Goal: Task Accomplishment & Management: Use online tool/utility

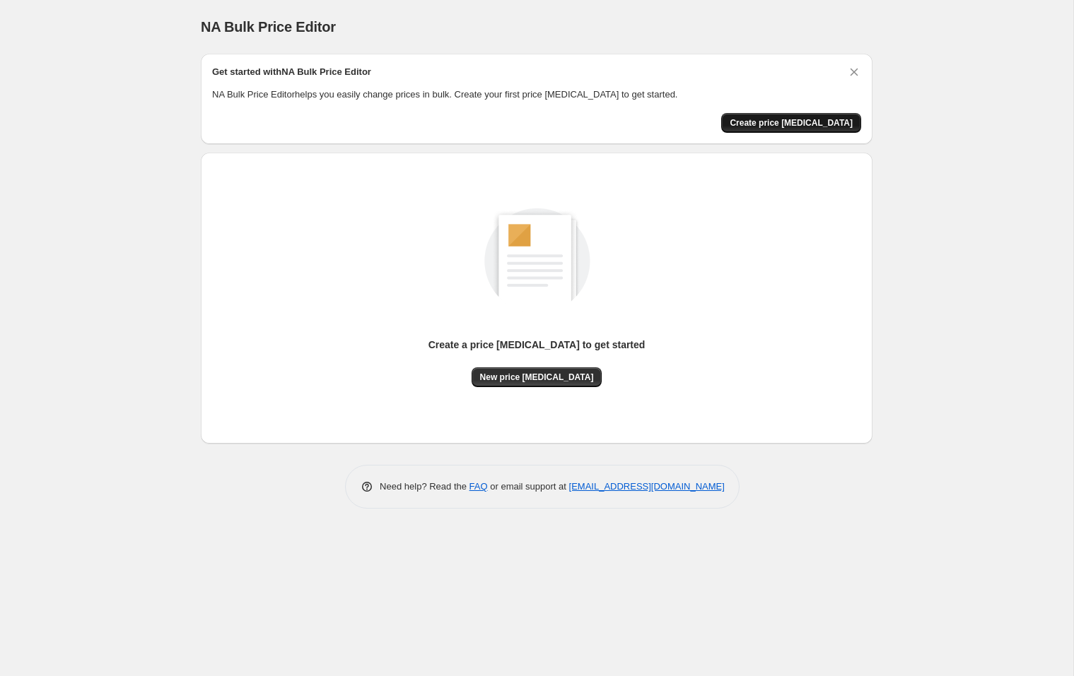
click at [795, 121] on span "Create price [MEDICAL_DATA]" at bounding box center [791, 122] width 123 height 11
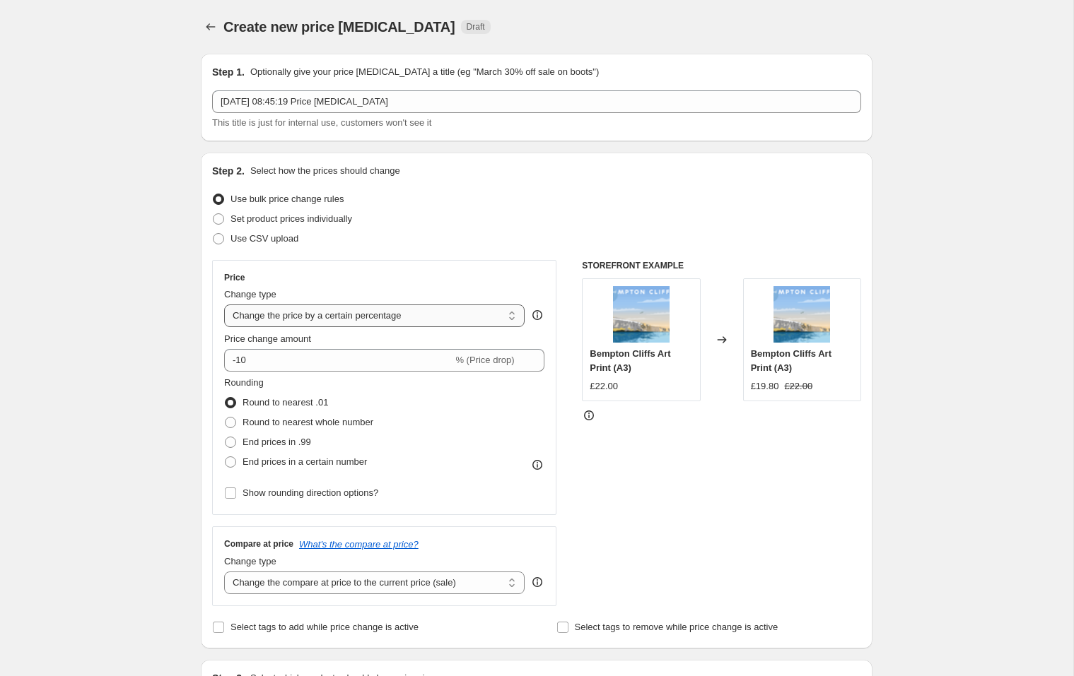
select select "to"
type input "80.00"
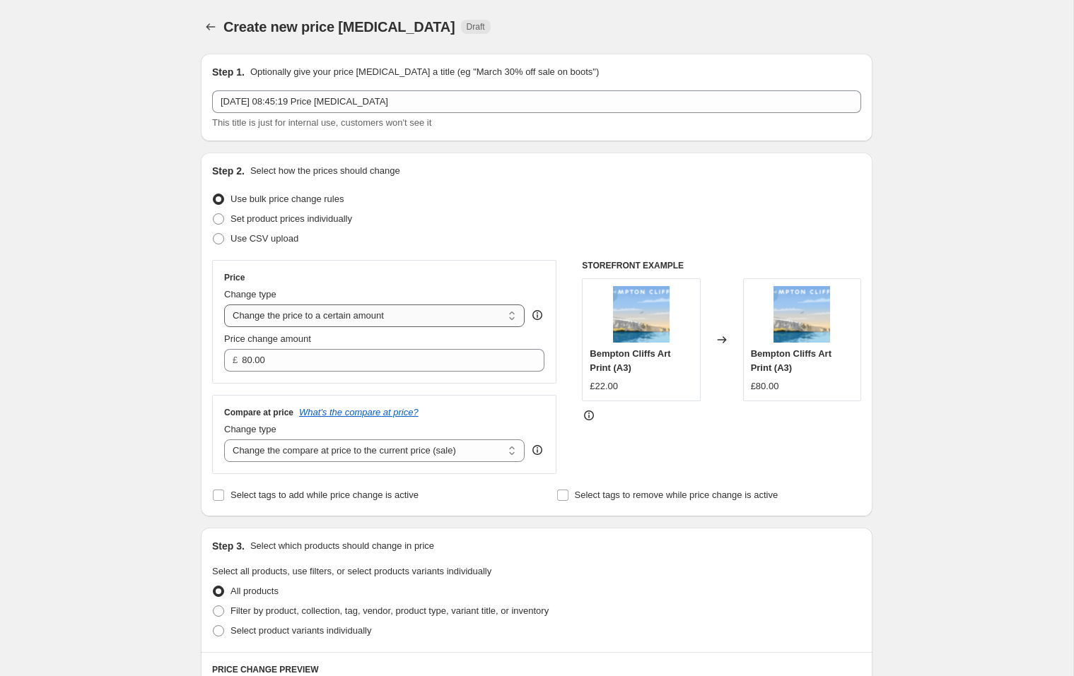
select select "by"
type input "-10.00"
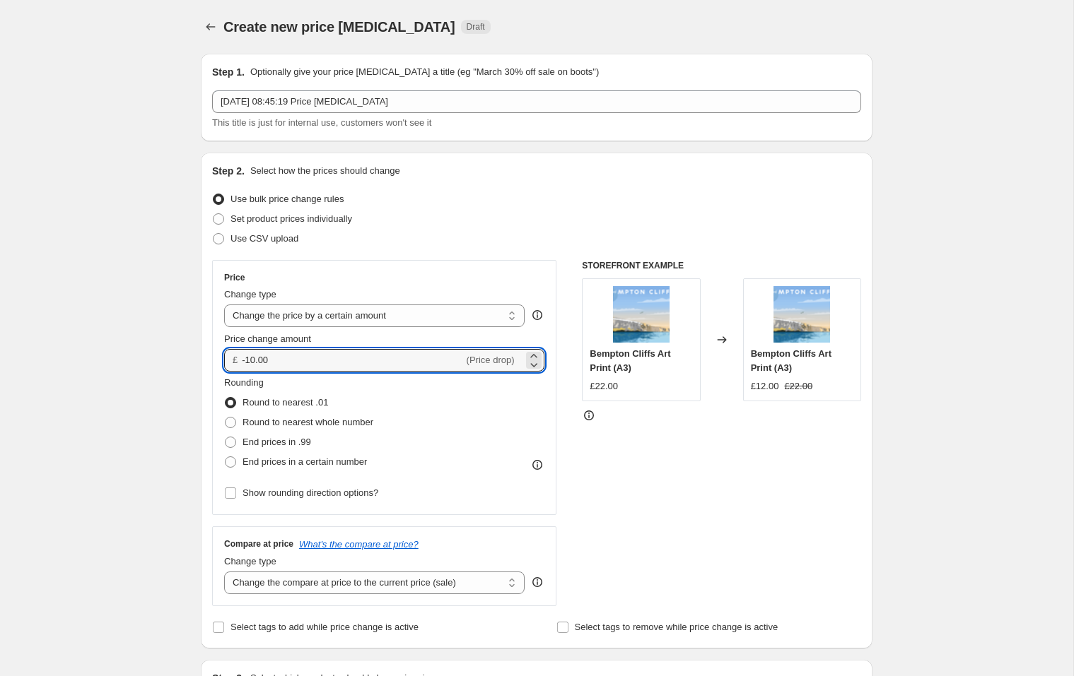
drag, startPoint x: 293, startPoint y: 359, endPoint x: 211, endPoint y: 350, distance: 82.5
click at [211, 350] on div "Step 2. Select how the prices should change Use bulk price change rules Set pro…" at bounding box center [537, 401] width 672 height 496
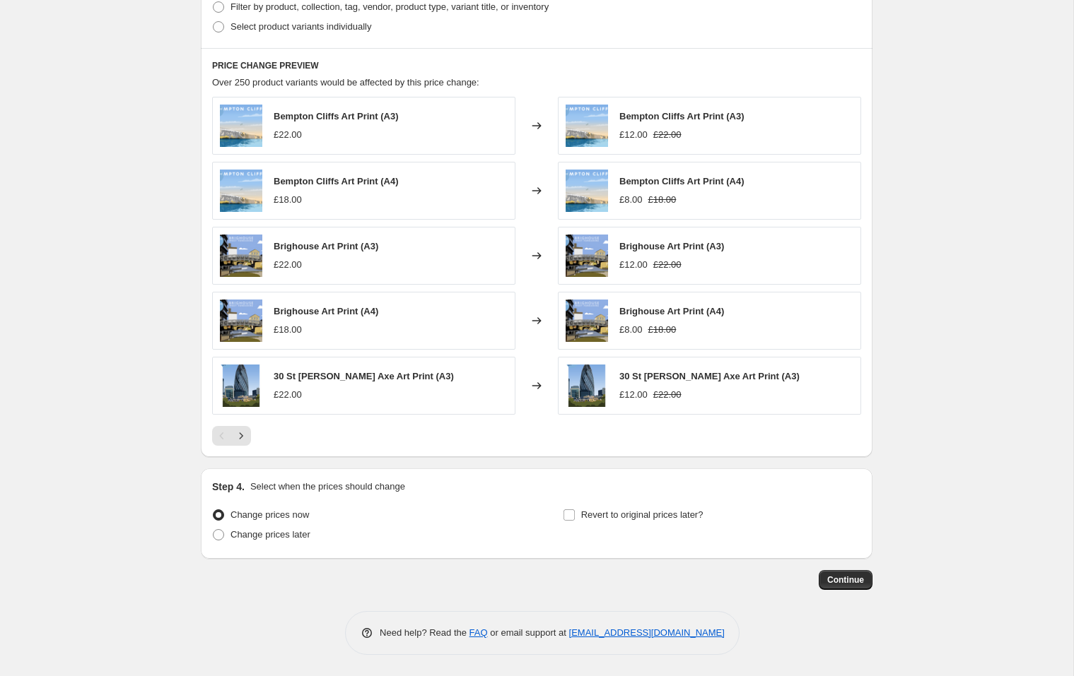
scroll to position [737, 0]
type input "0.50"
click at [836, 577] on span "Continue" at bounding box center [845, 580] width 37 height 11
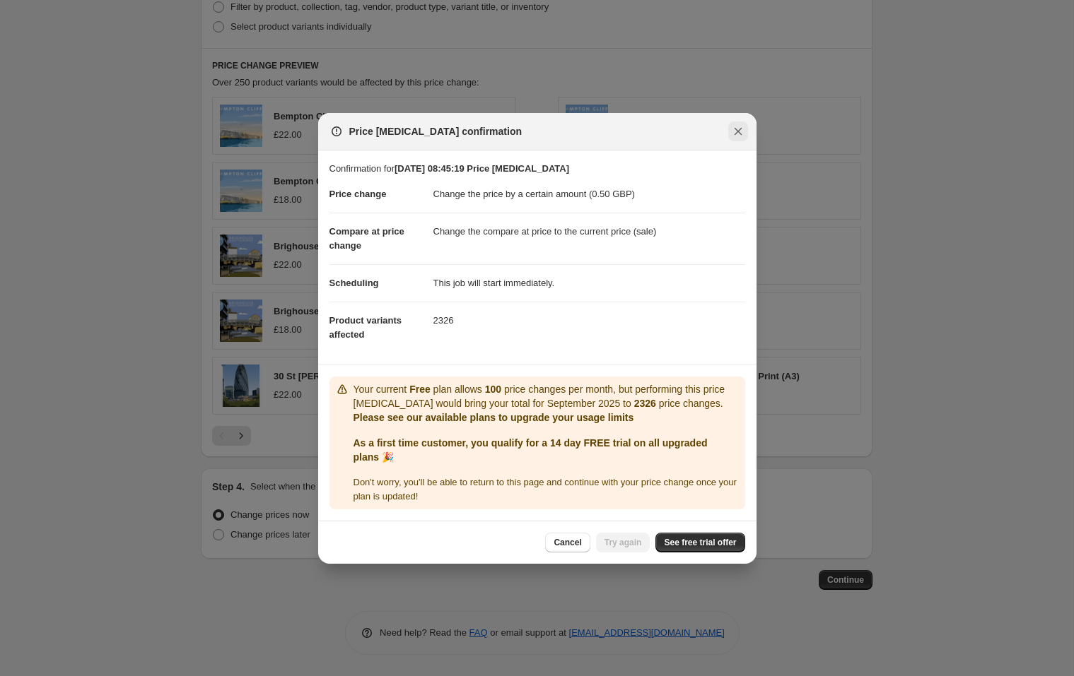
click at [737, 127] on icon "Close" at bounding box center [738, 131] width 8 height 8
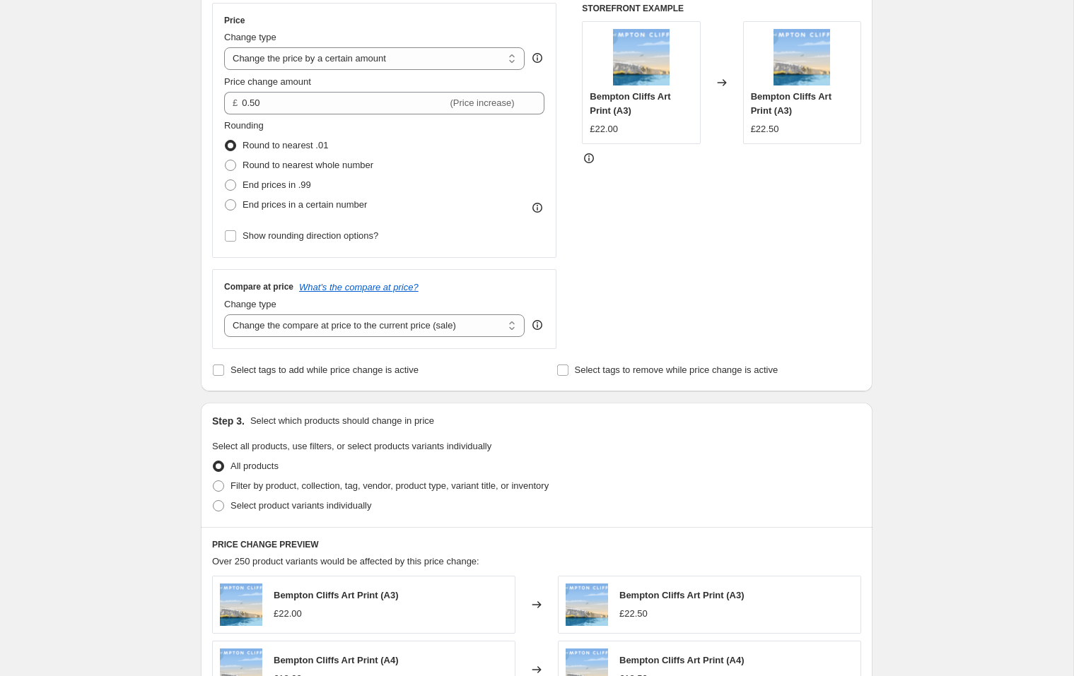
scroll to position [245, 0]
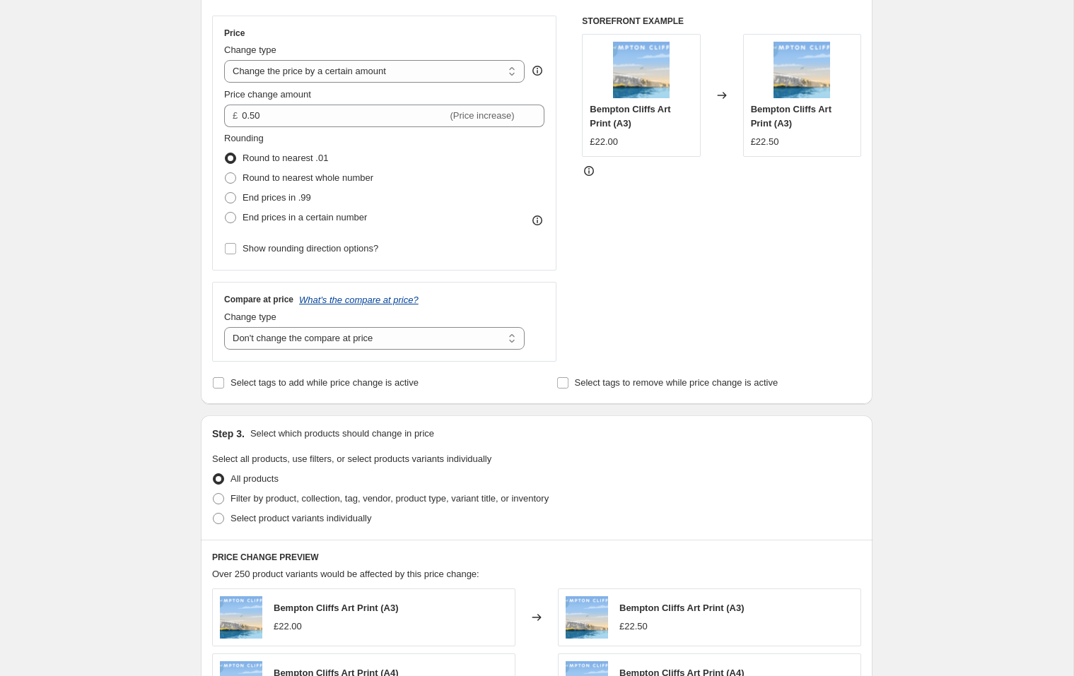
click at [384, 301] on icon "What's the compare at price?" at bounding box center [358, 300] width 119 height 11
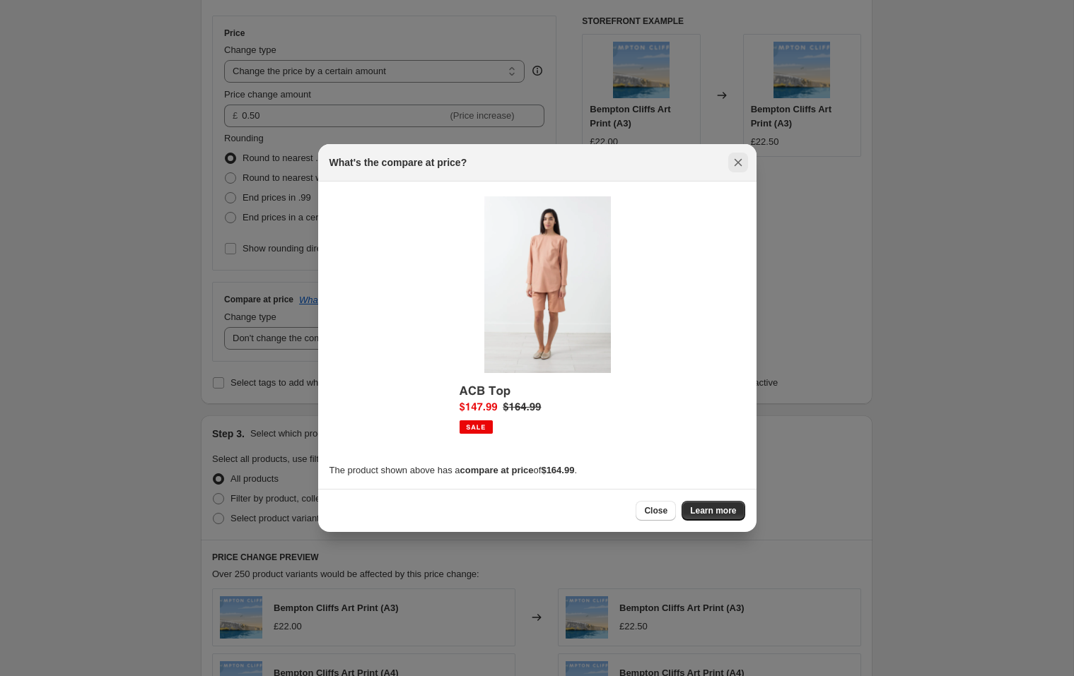
click at [739, 164] on icon "Close" at bounding box center [738, 163] width 8 height 8
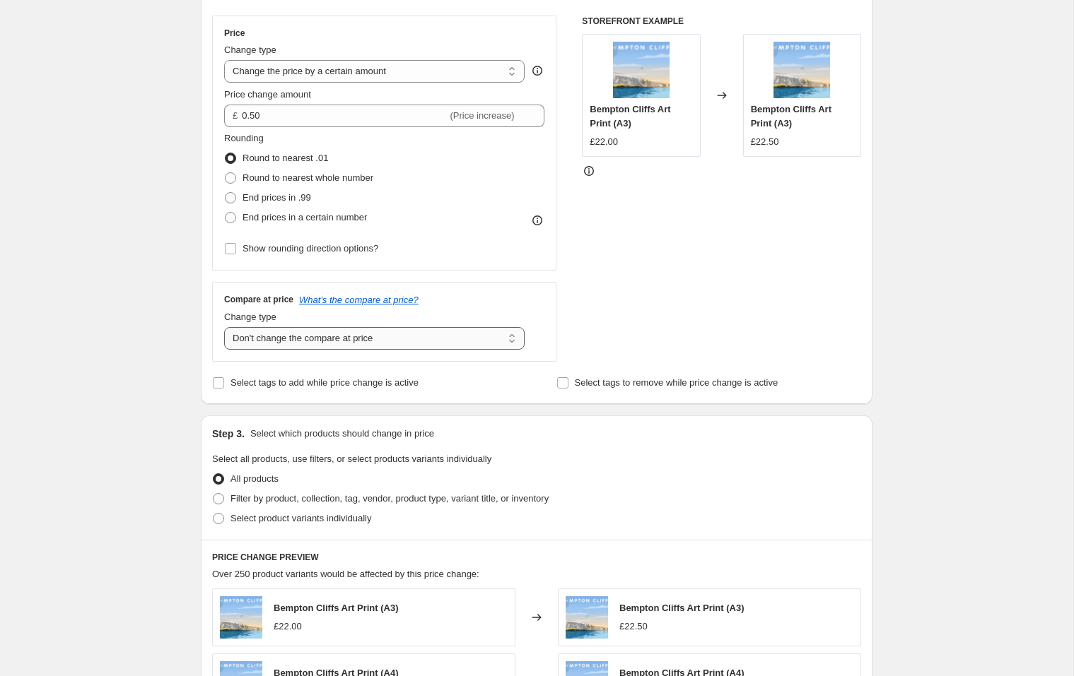
select select "remove"
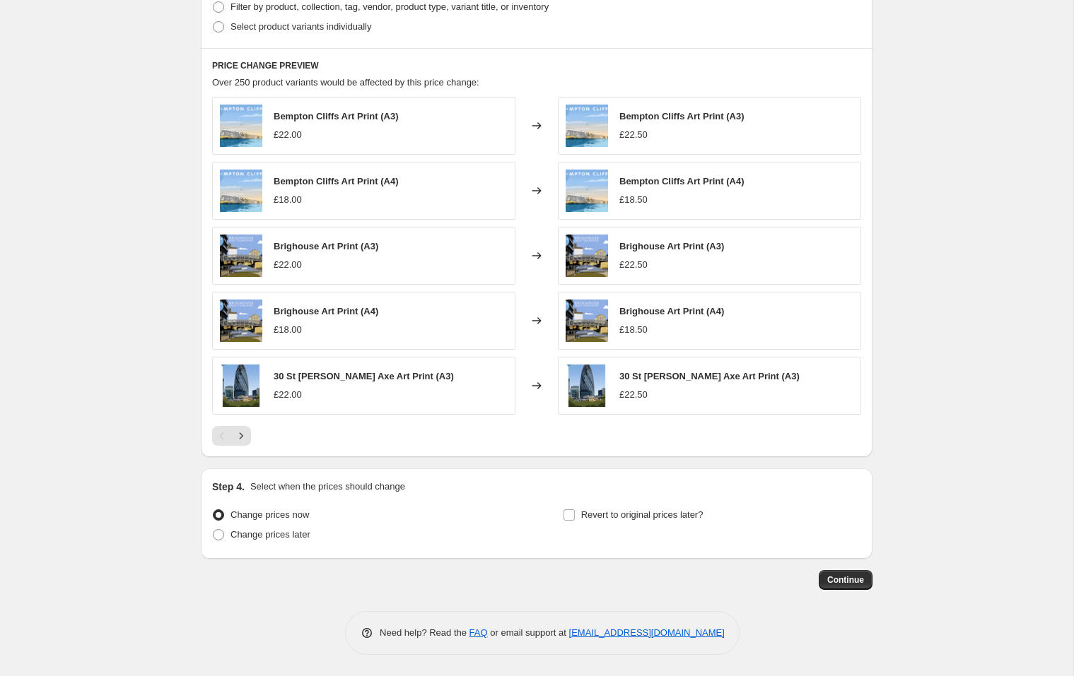
scroll to position [737, 0]
click at [850, 586] on button "Continue" at bounding box center [846, 580] width 54 height 20
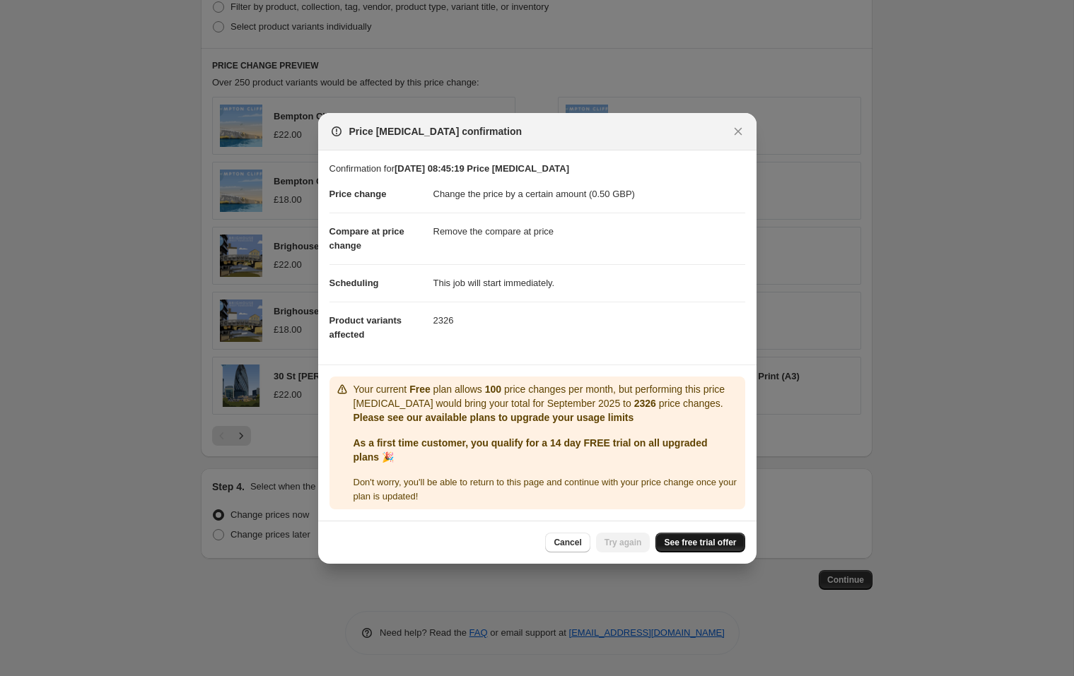
click at [707, 549] on span "See free trial offer" at bounding box center [700, 542] width 72 height 11
click at [613, 549] on span "Try again" at bounding box center [622, 542] width 37 height 11
click at [621, 549] on span "Try again" at bounding box center [622, 542] width 37 height 11
click at [743, 126] on icon "Close" at bounding box center [738, 131] width 14 height 14
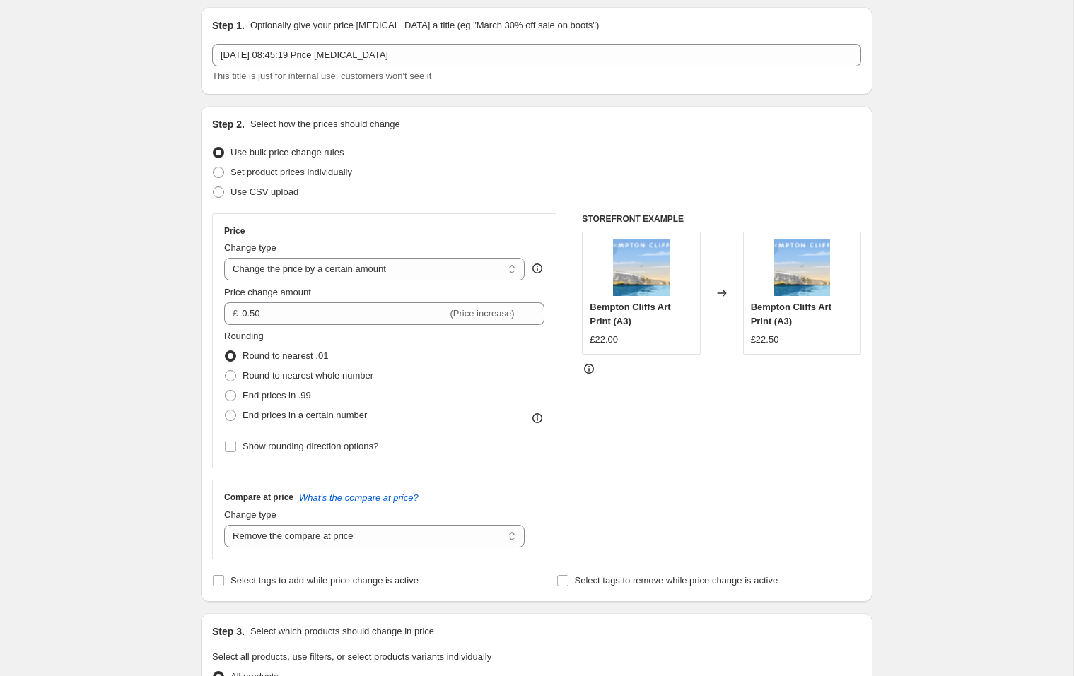
scroll to position [16, 0]
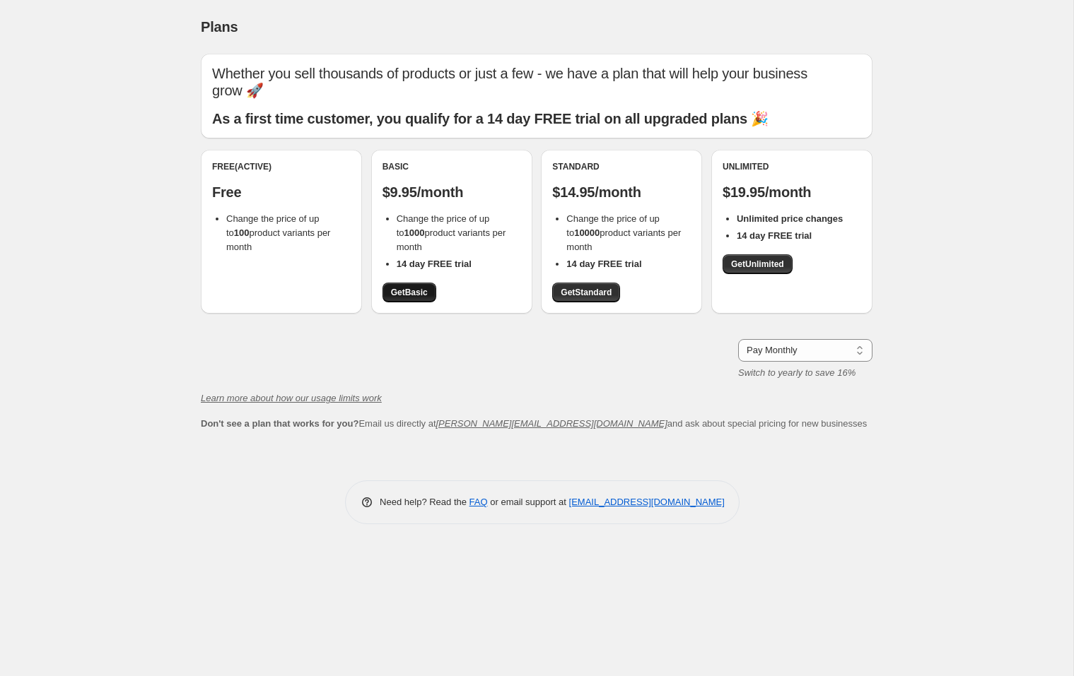
click at [404, 287] on span "Get Basic" at bounding box center [409, 292] width 37 height 11
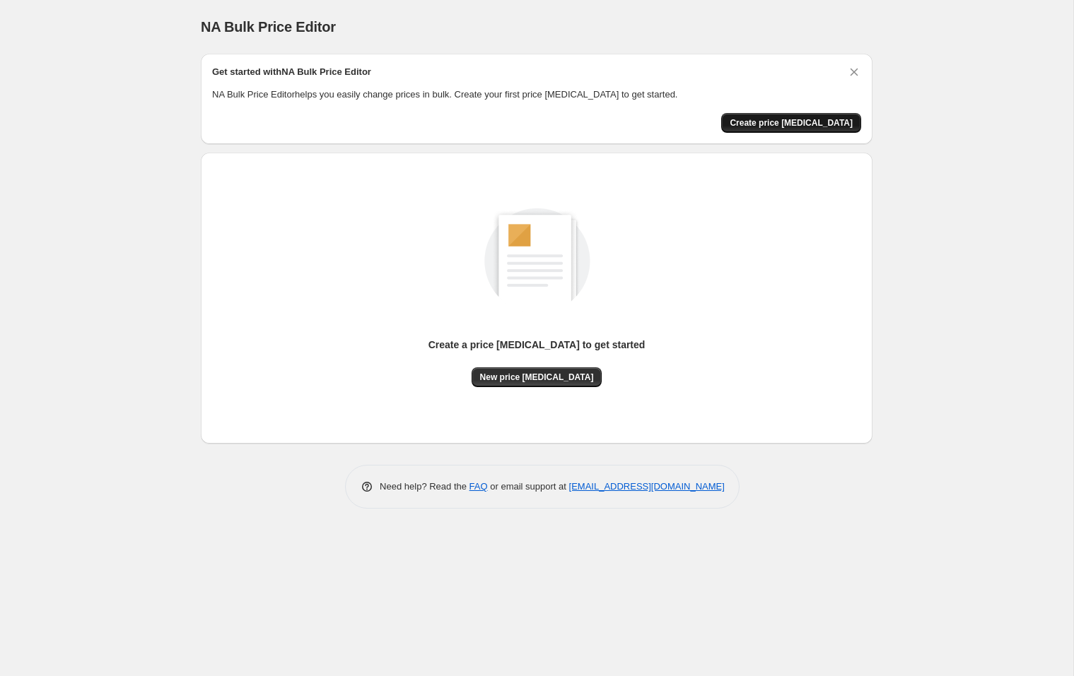
click at [776, 130] on button "Create price [MEDICAL_DATA]" at bounding box center [791, 123] width 140 height 20
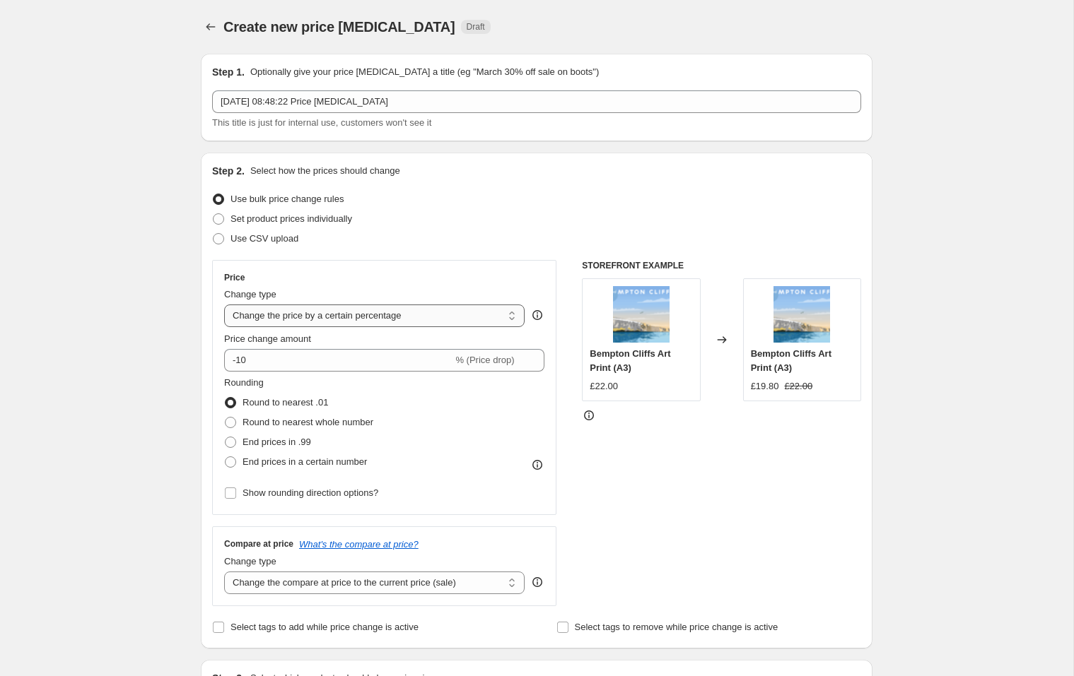
select select "by"
type input "-10.00"
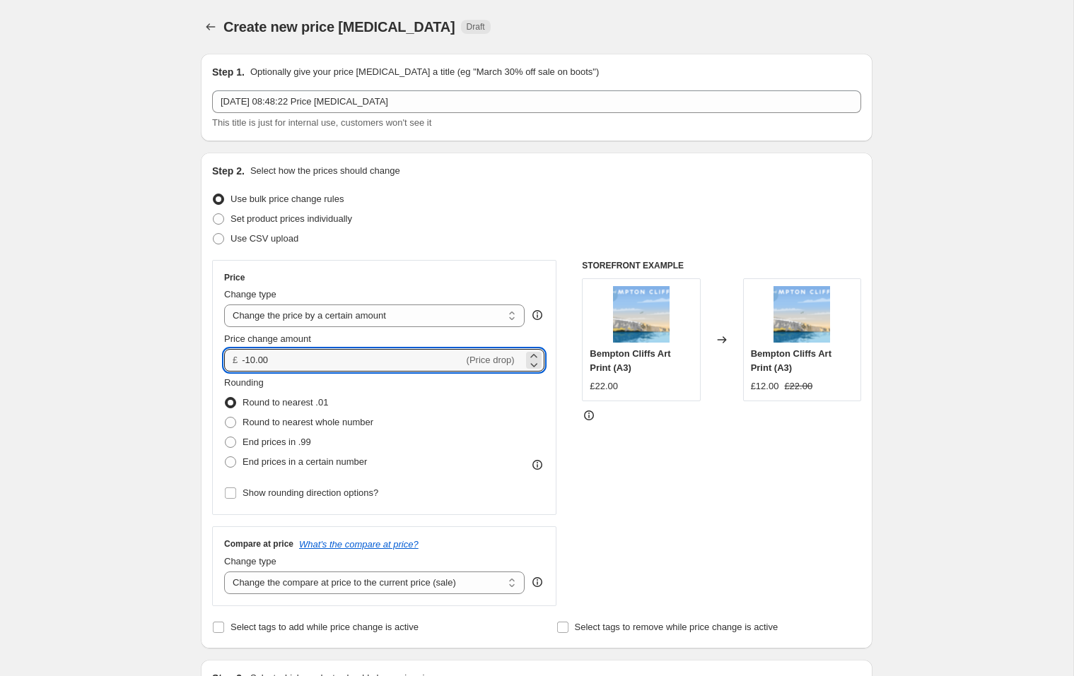
drag, startPoint x: 297, startPoint y: 365, endPoint x: 174, endPoint y: 356, distance: 123.3
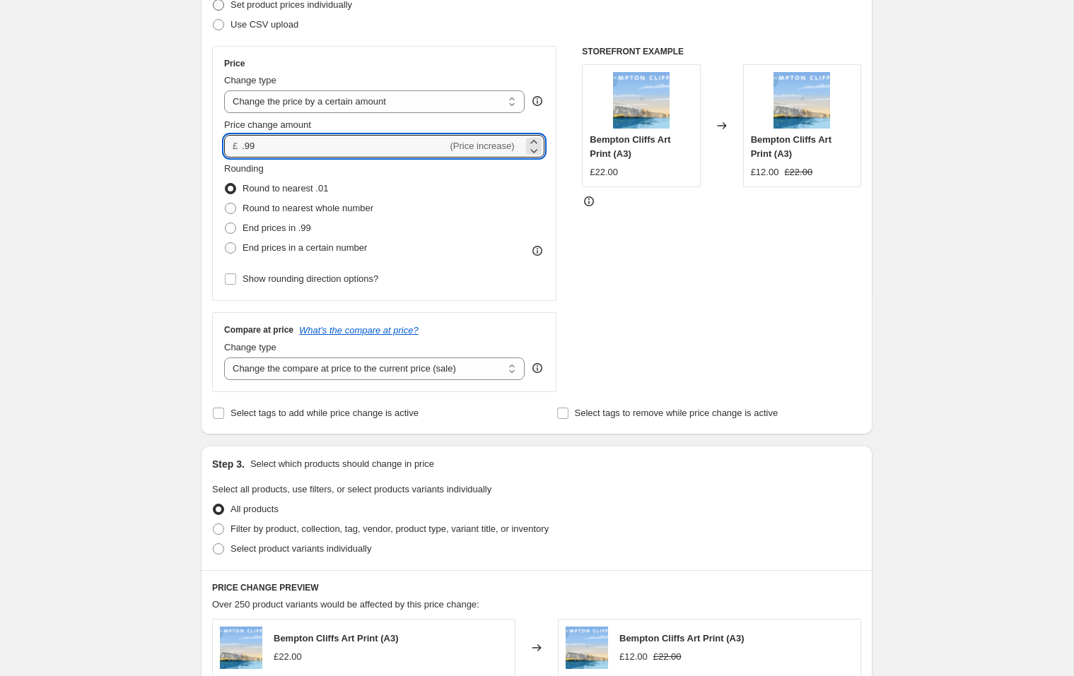
scroll to position [217, 0]
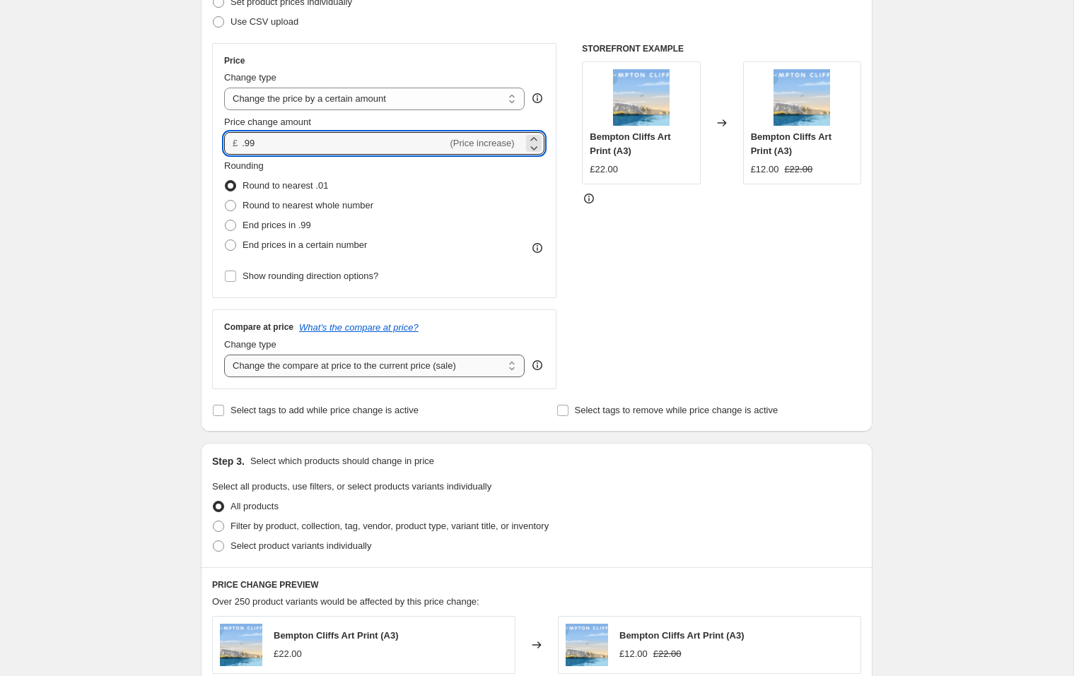
type input "0.99"
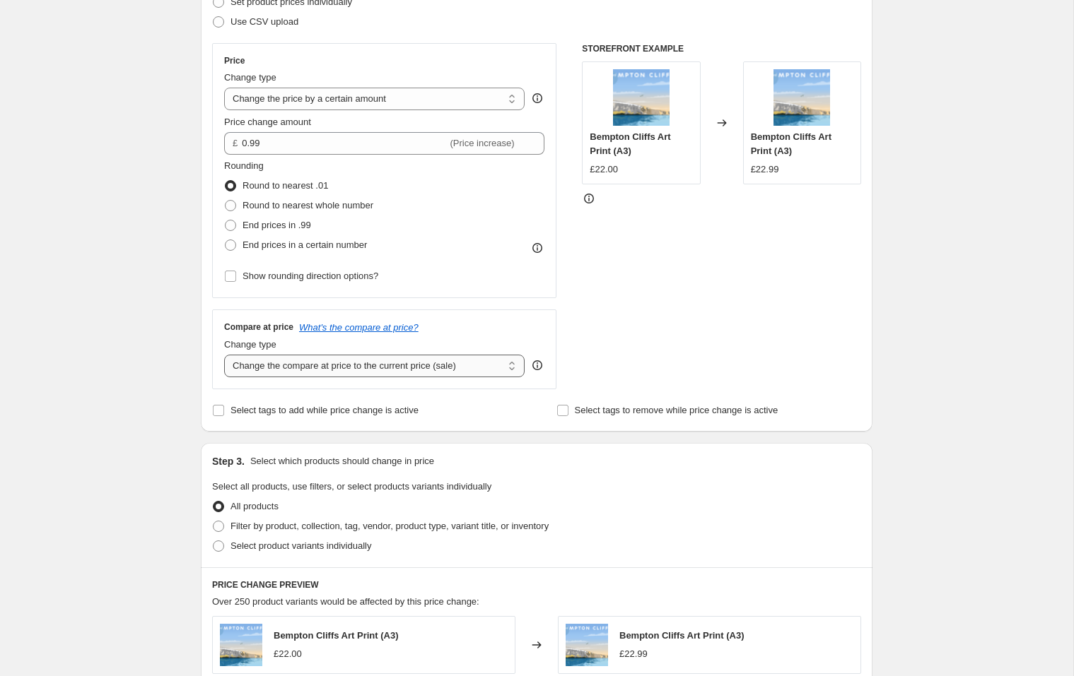
select select "remove"
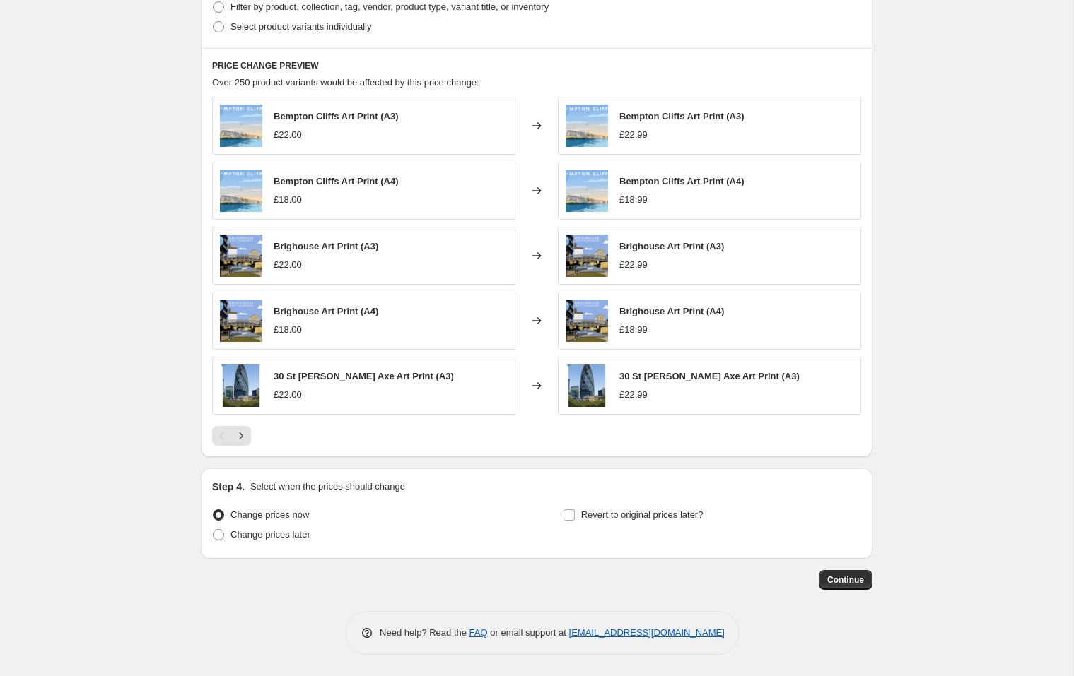
scroll to position [737, 0]
click at [844, 585] on span "Continue" at bounding box center [845, 580] width 37 height 11
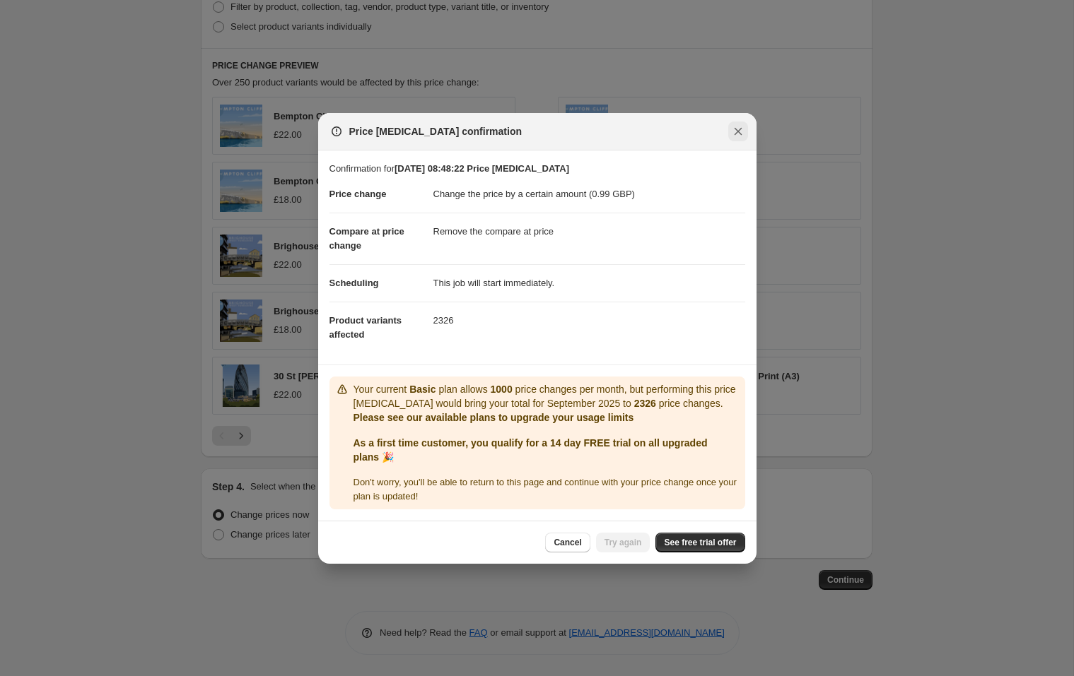
click at [737, 127] on icon "Close" at bounding box center [738, 131] width 8 height 8
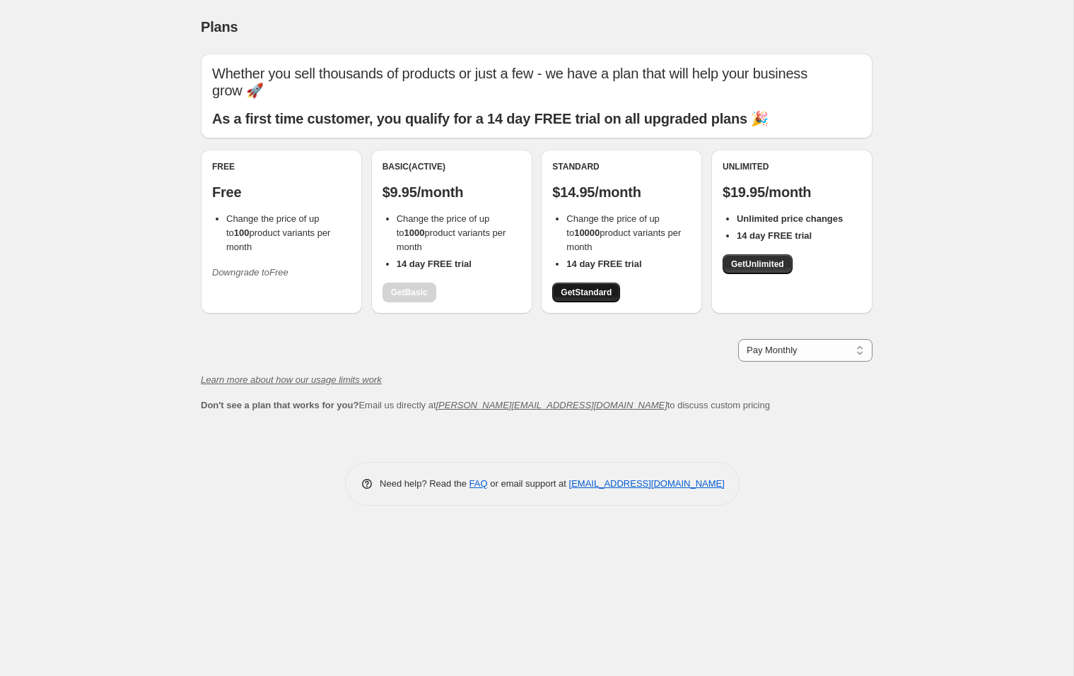
click at [580, 287] on span "Get Standard" at bounding box center [586, 292] width 51 height 11
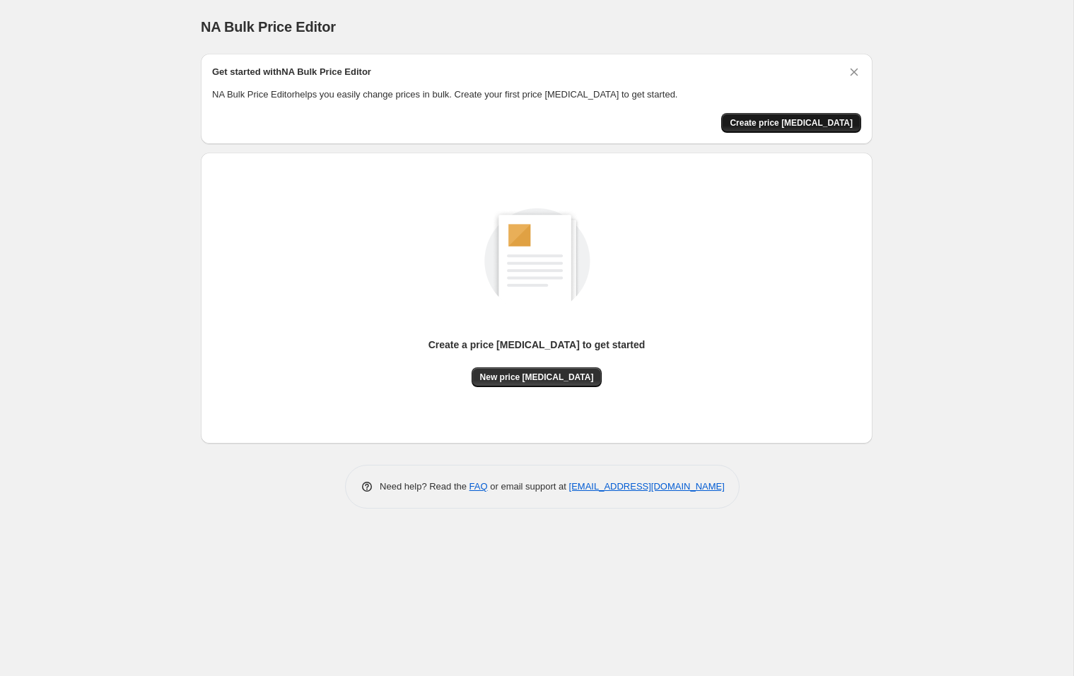
click at [802, 117] on button "Create price [MEDICAL_DATA]" at bounding box center [791, 123] width 140 height 20
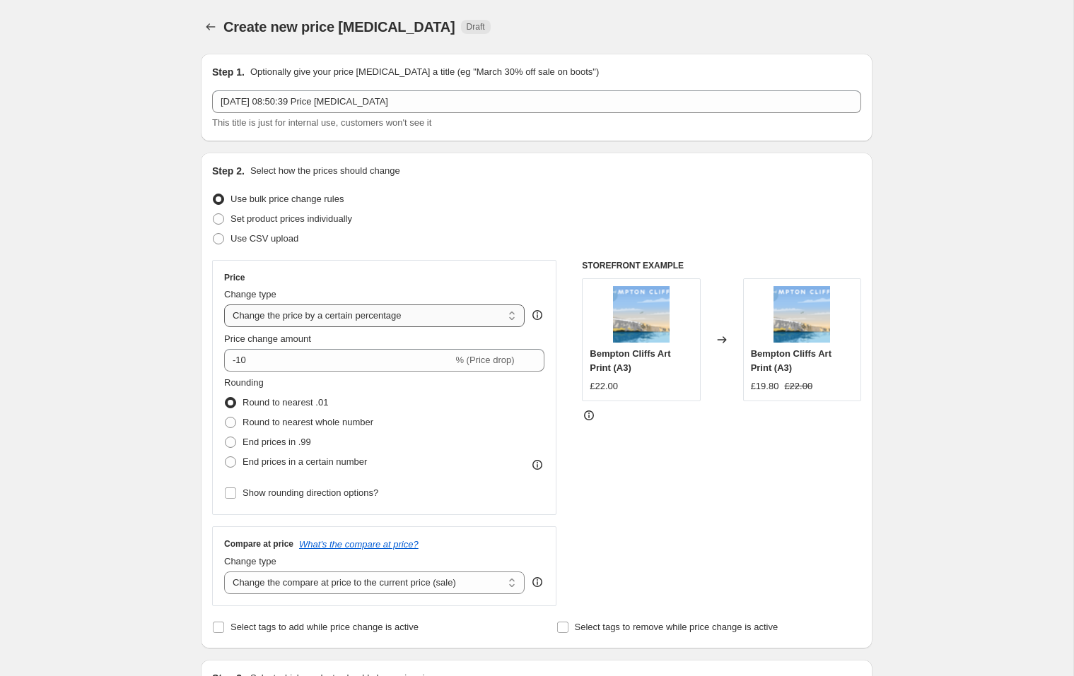
select select "by"
type input "-10.00"
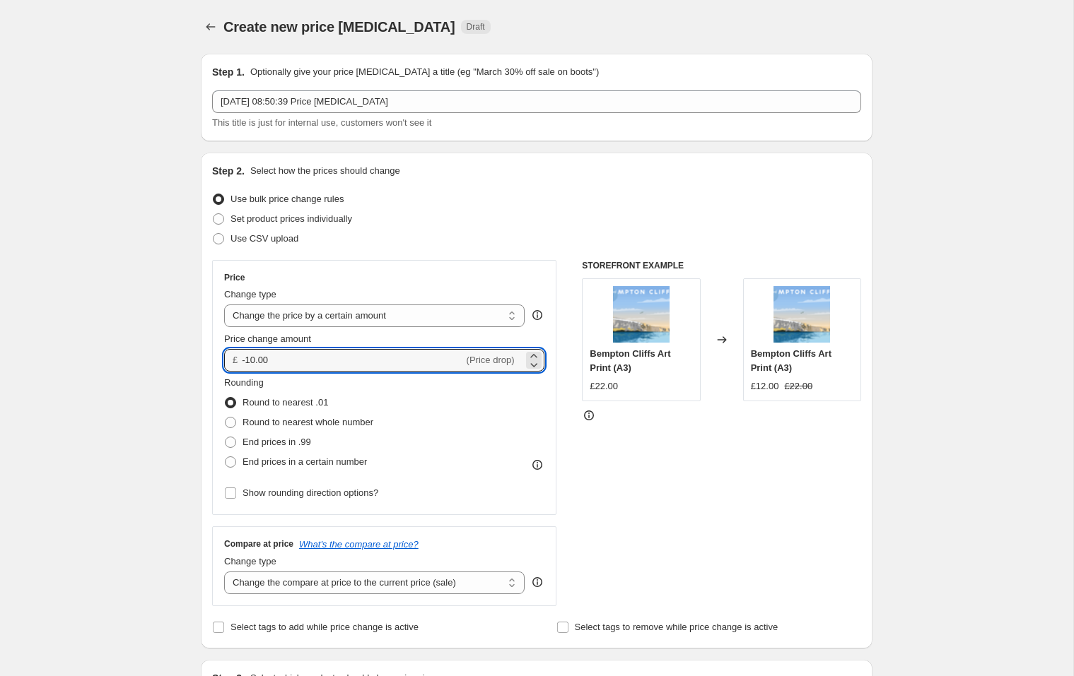
drag, startPoint x: 288, startPoint y: 358, endPoint x: 95, endPoint y: 356, distance: 193.0
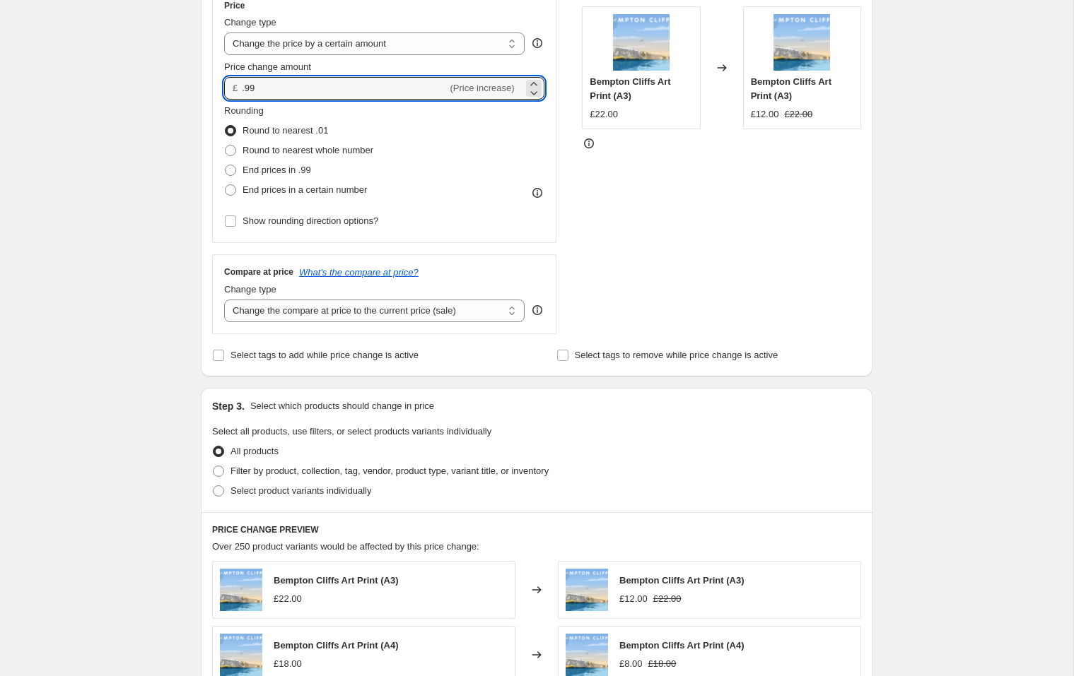
scroll to position [276, 0]
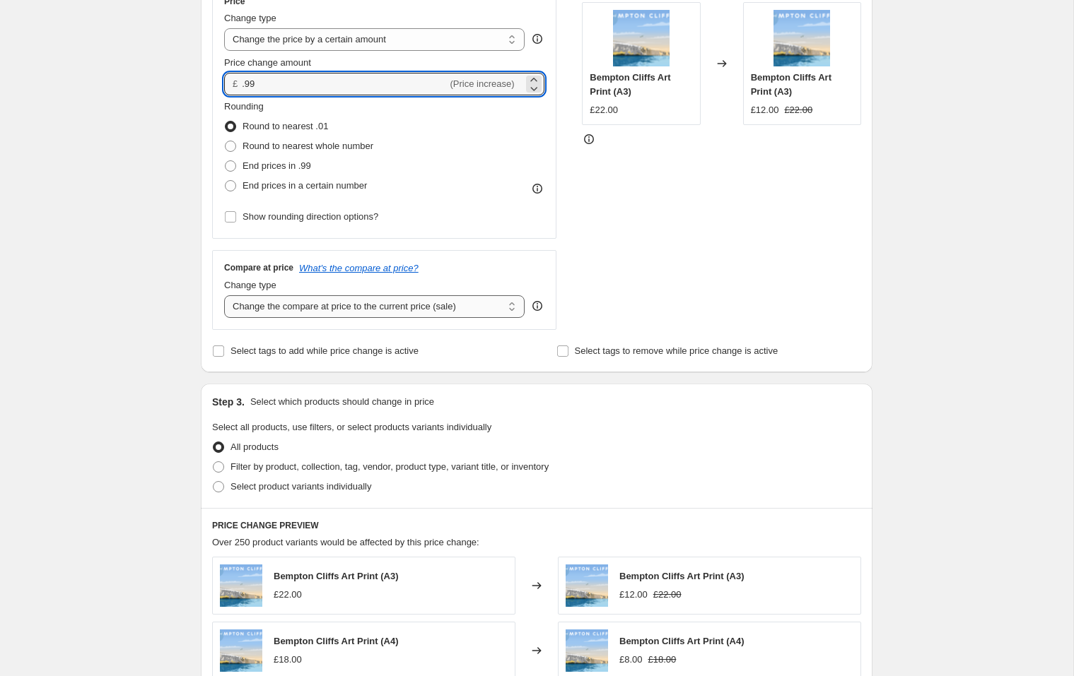
type input "0.99"
select select "remove"
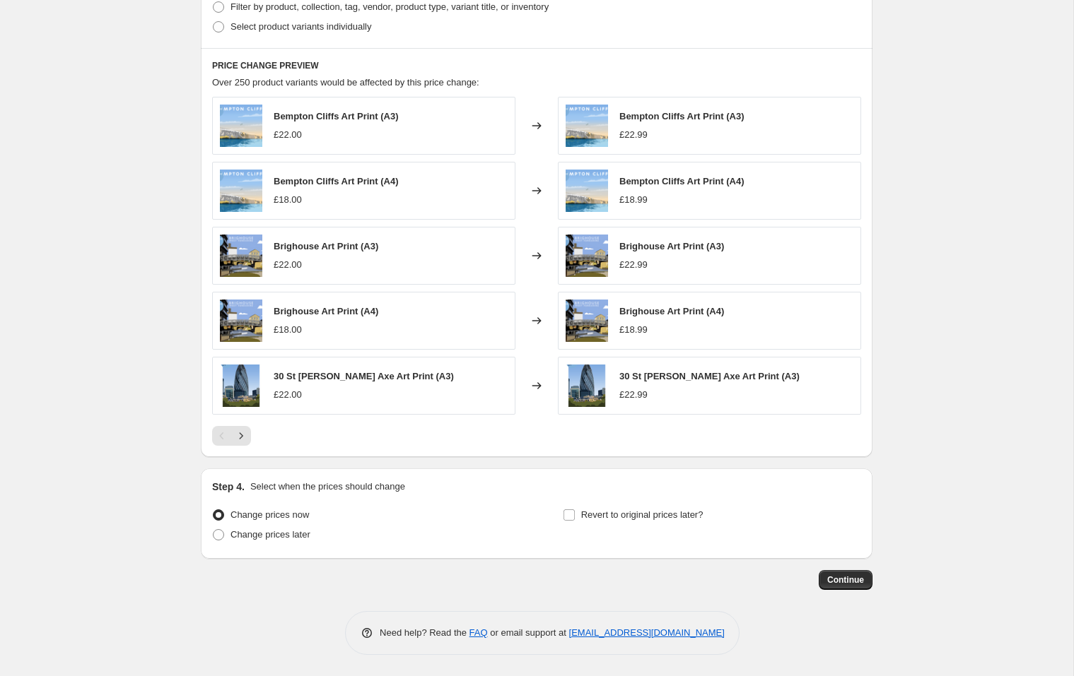
scroll to position [737, 0]
click at [850, 582] on span "Continue" at bounding box center [845, 580] width 37 height 11
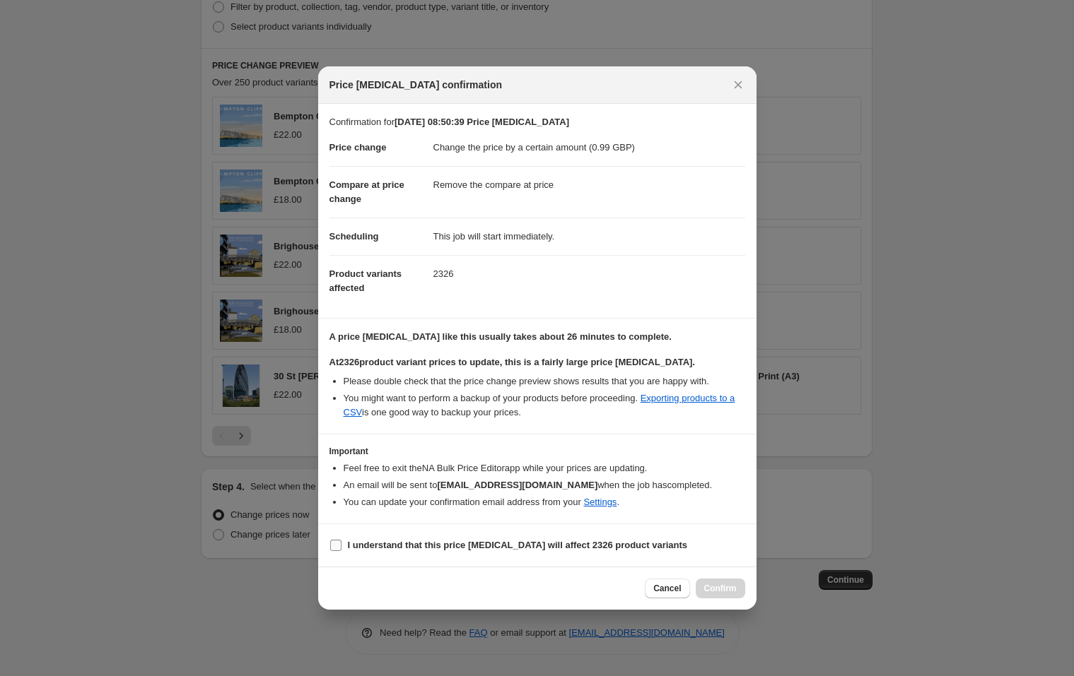
click at [337, 544] on input "I understand that this price change job will affect 2326 product variants" at bounding box center [335, 545] width 11 height 11
checkbox input "true"
click at [719, 587] on span "Confirm" at bounding box center [720, 588] width 33 height 11
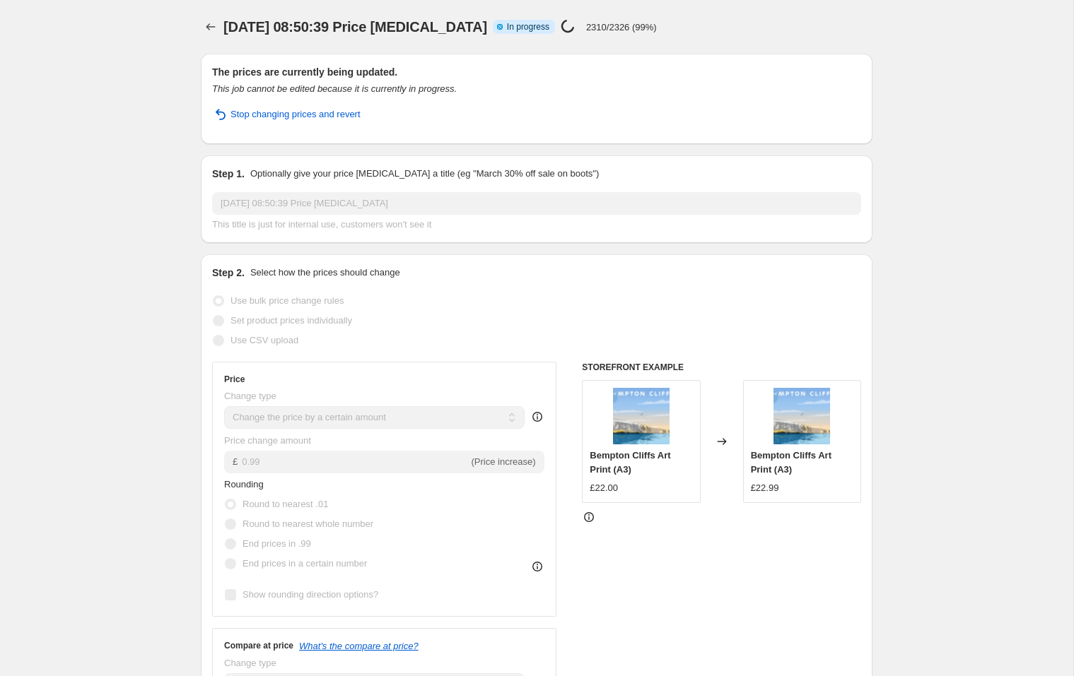
select select "by"
select select "remove"
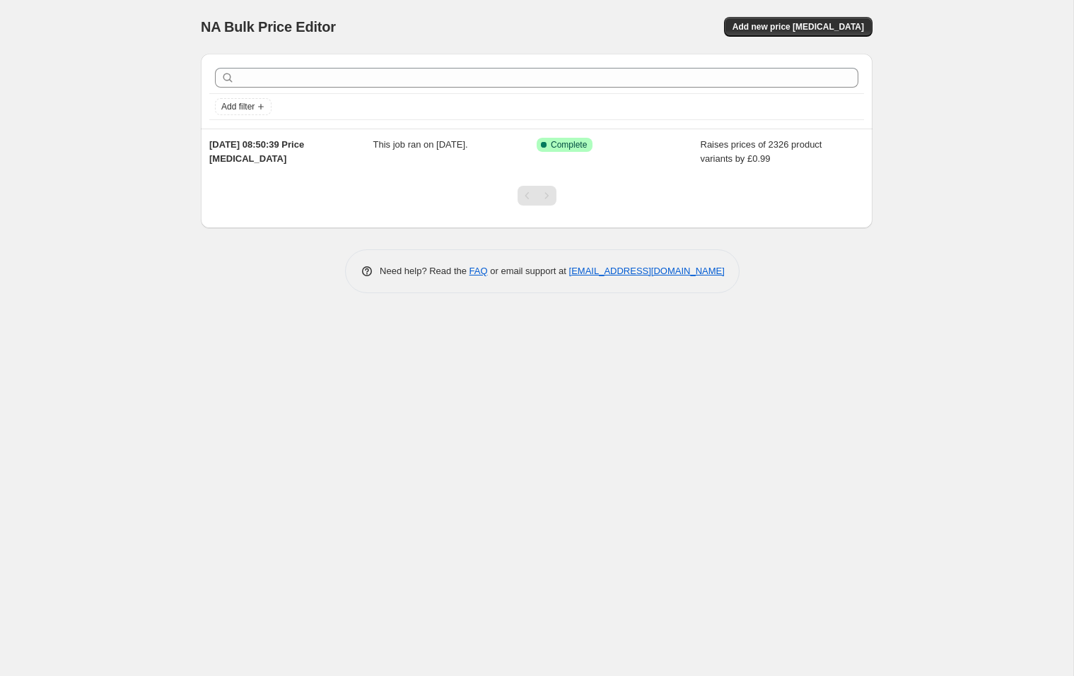
click at [280, 390] on div "NA Bulk Price Editor. This page is ready NA Bulk Price Editor Add new price cha…" at bounding box center [536, 338] width 1073 height 676
